Goal: Find specific page/section

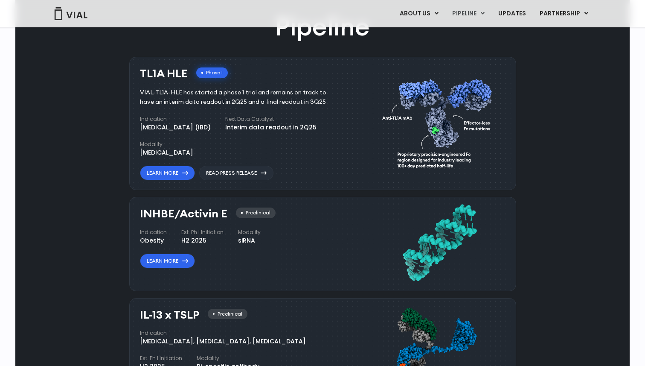
scroll to position [507, 0]
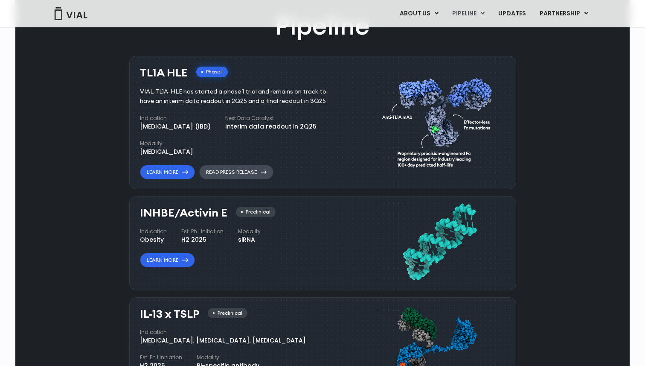
click at [239, 171] on link "Read Press Release" at bounding box center [236, 172] width 74 height 15
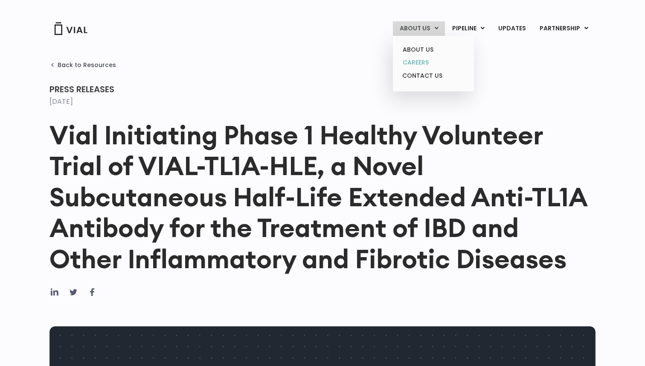
click at [422, 61] on link "CAREERS" at bounding box center [433, 62] width 75 height 13
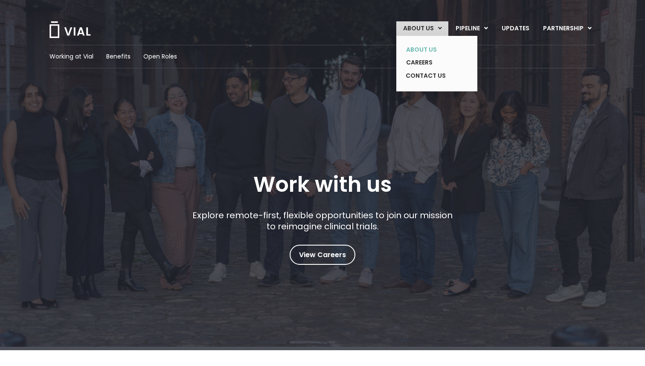
click at [420, 50] on link "ABOUT US" at bounding box center [430, 49] width 62 height 13
